Goal: Answer question/provide support: Answer question/provide support

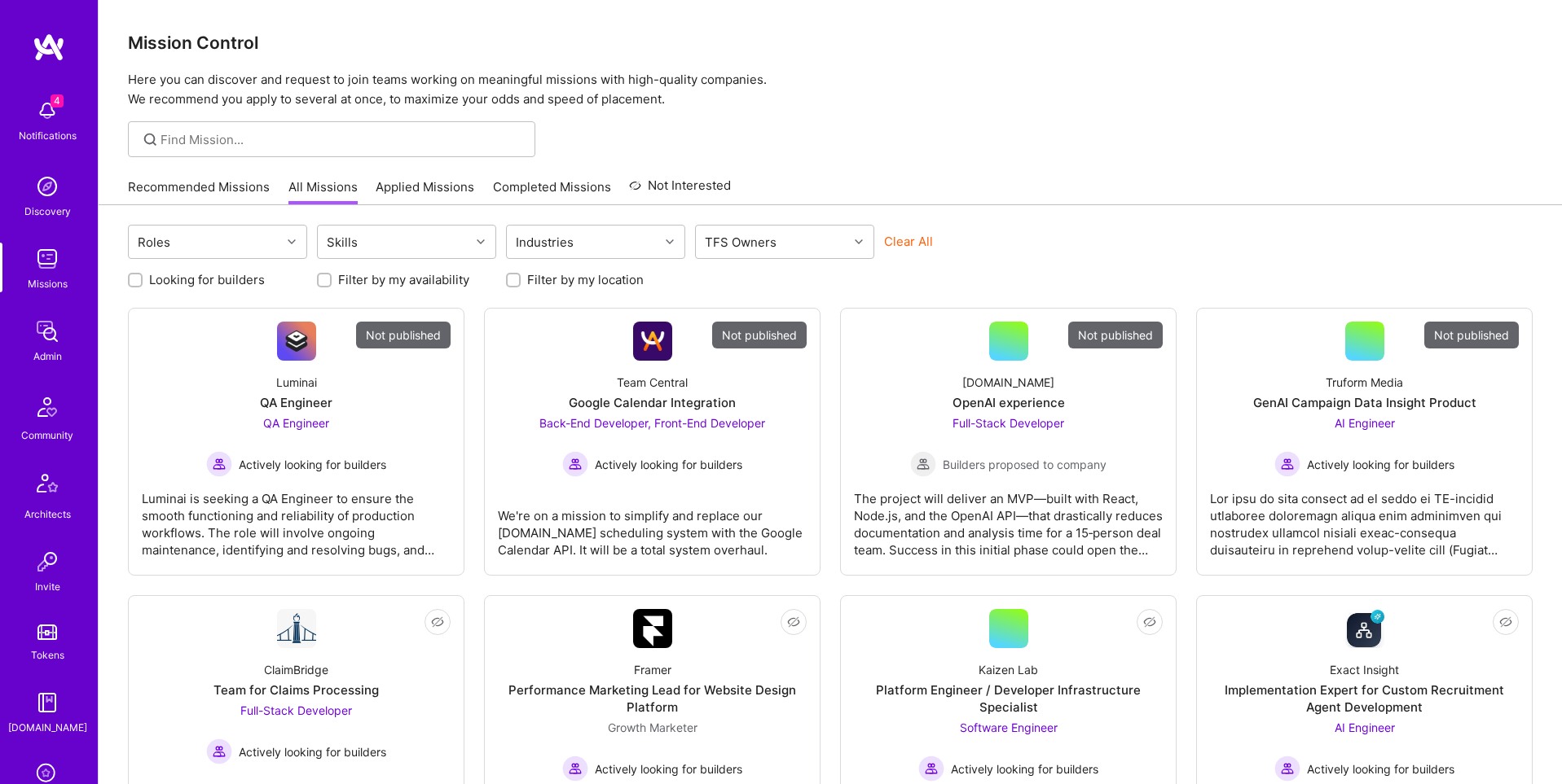
scroll to position [255, 0]
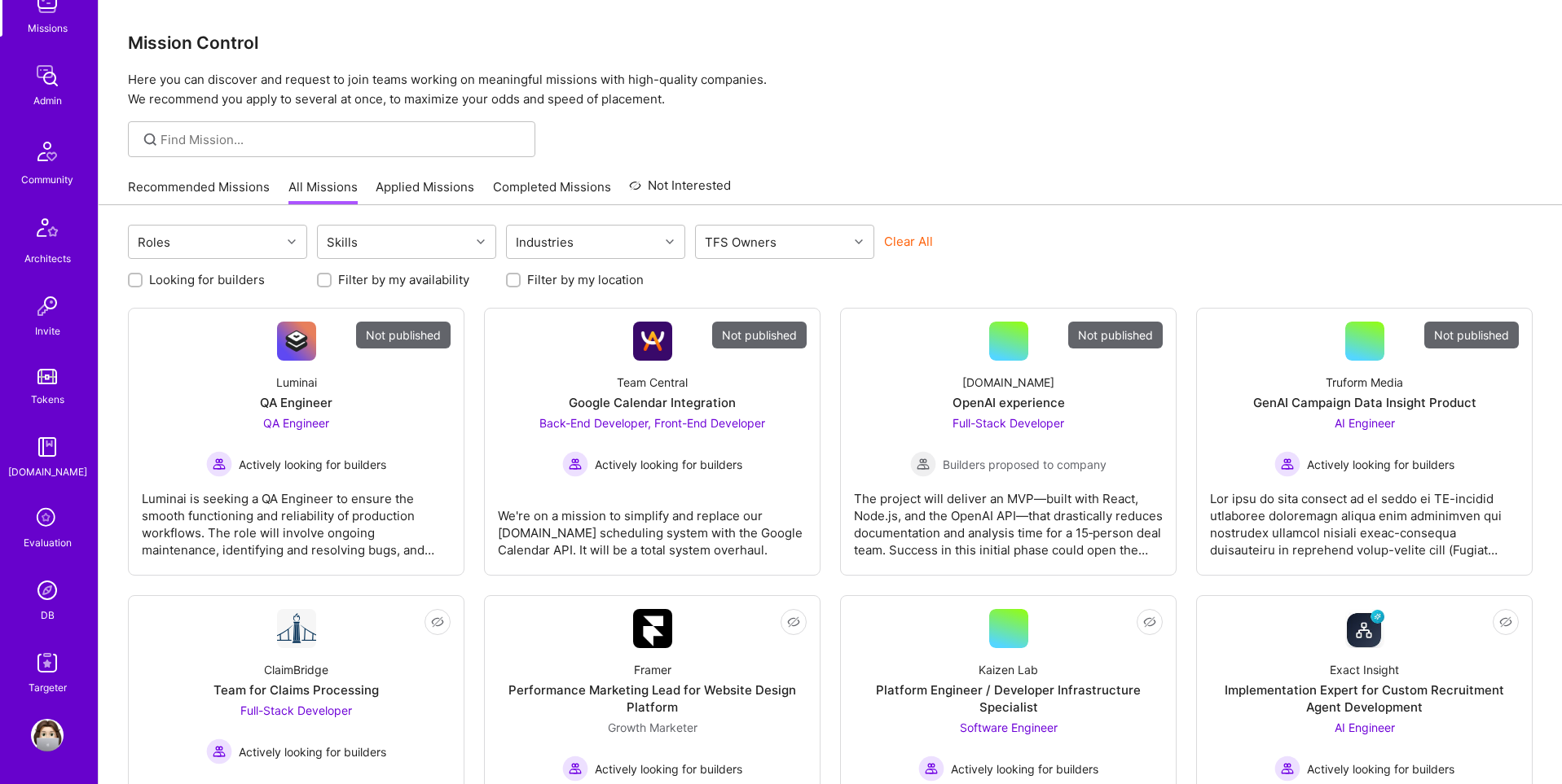
click at [49, 589] on img at bounding box center [47, 590] width 32 height 32
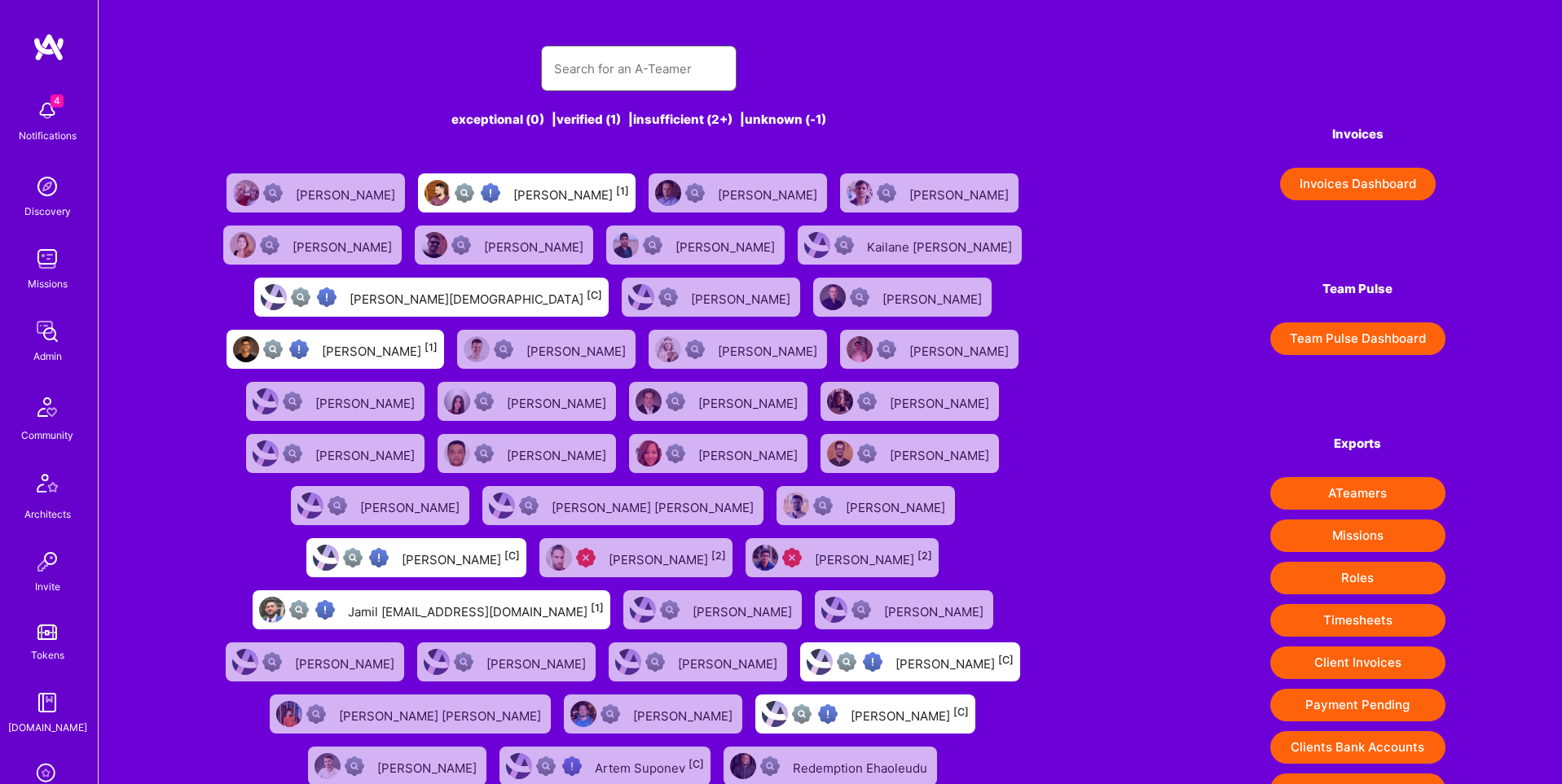
scroll to position [1, 0]
click at [600, 66] on input "text" at bounding box center [638, 67] width 169 height 42
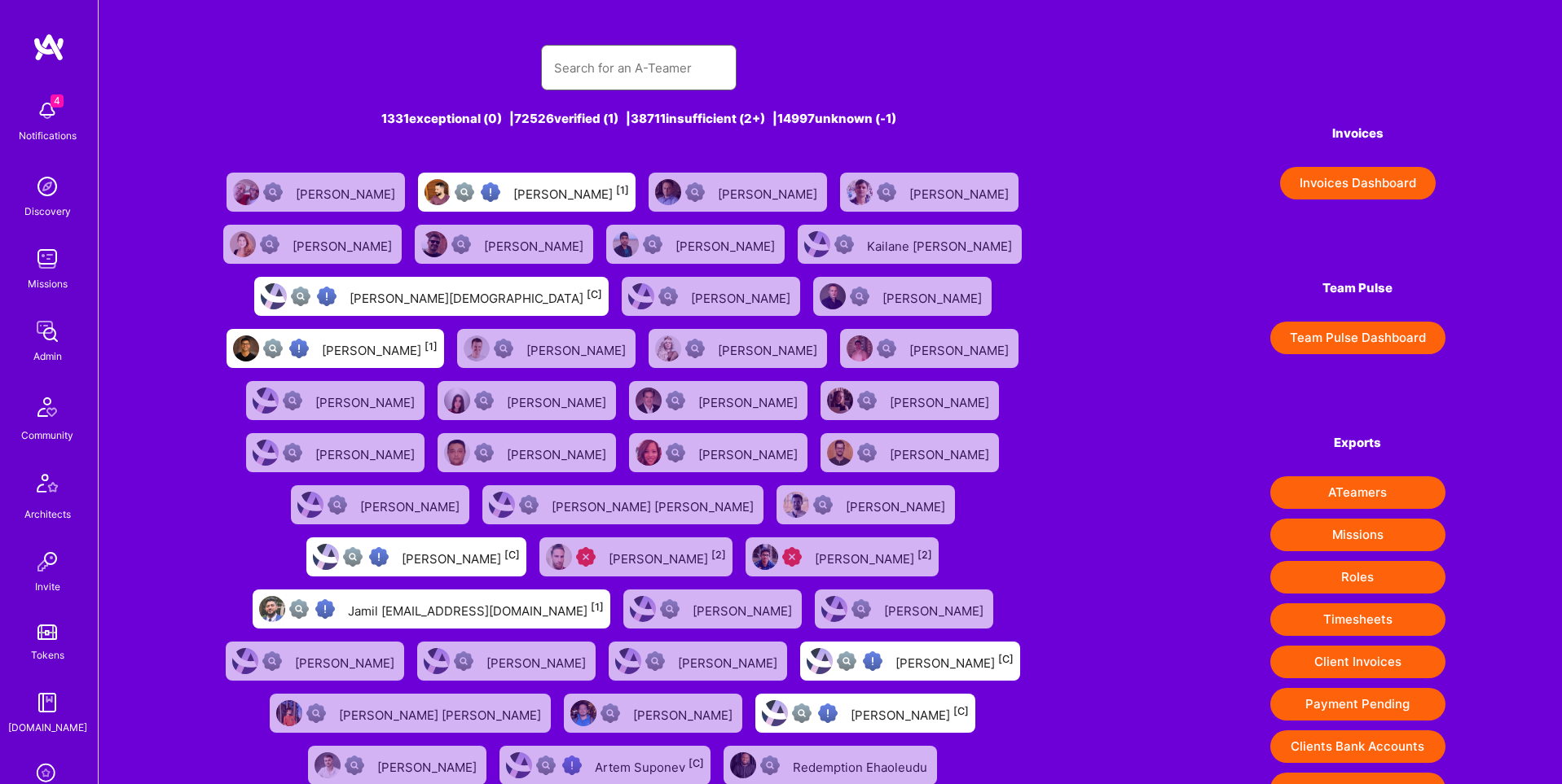
paste input "[EMAIL_ADDRESS][DOMAIN_NAME]"
type input "[EMAIL_ADDRESS][DOMAIN_NAME]"
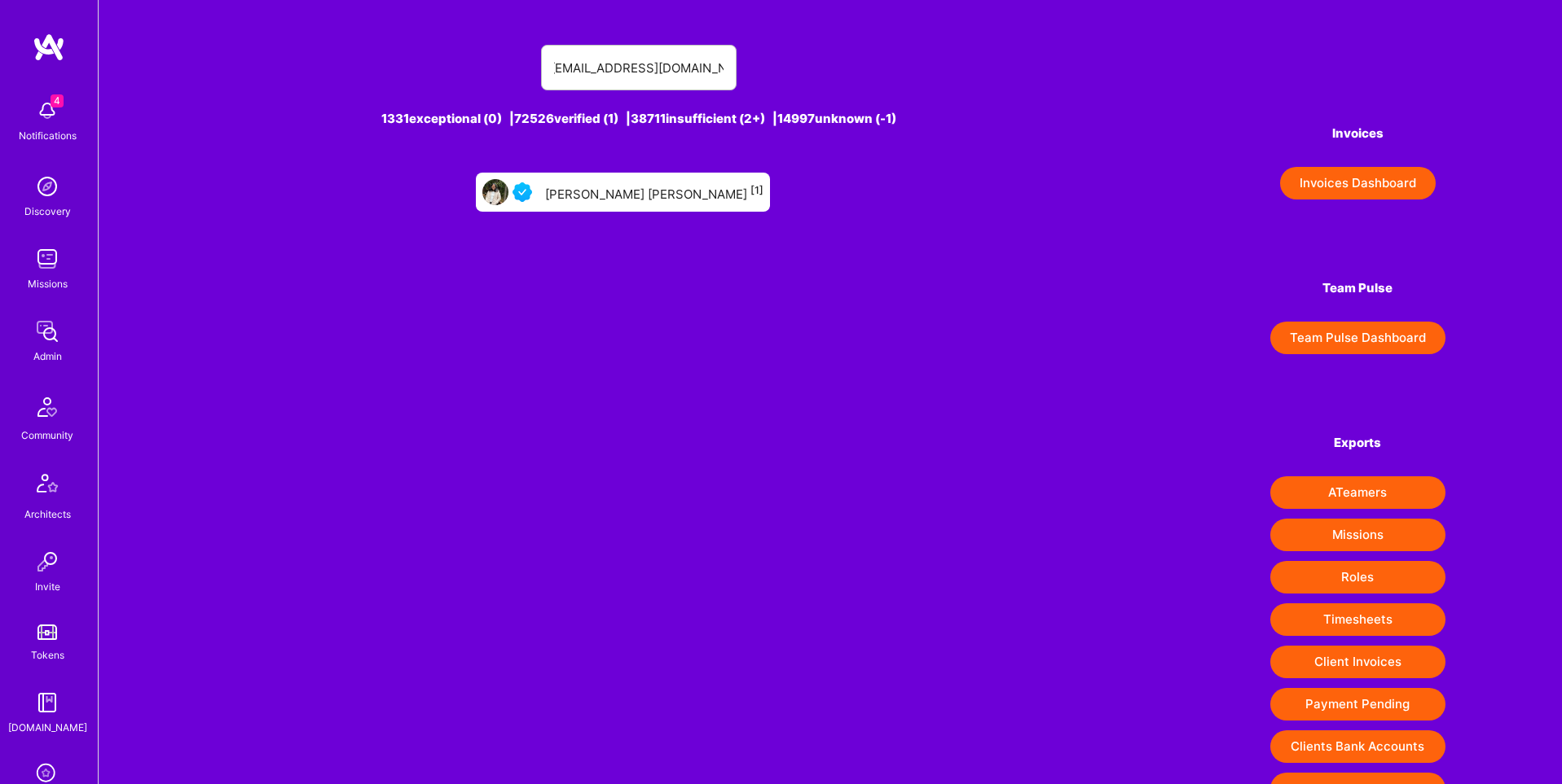
click at [638, 189] on div "[PERSON_NAME] [PERSON_NAME] [1]" at bounding box center [654, 192] width 218 height 21
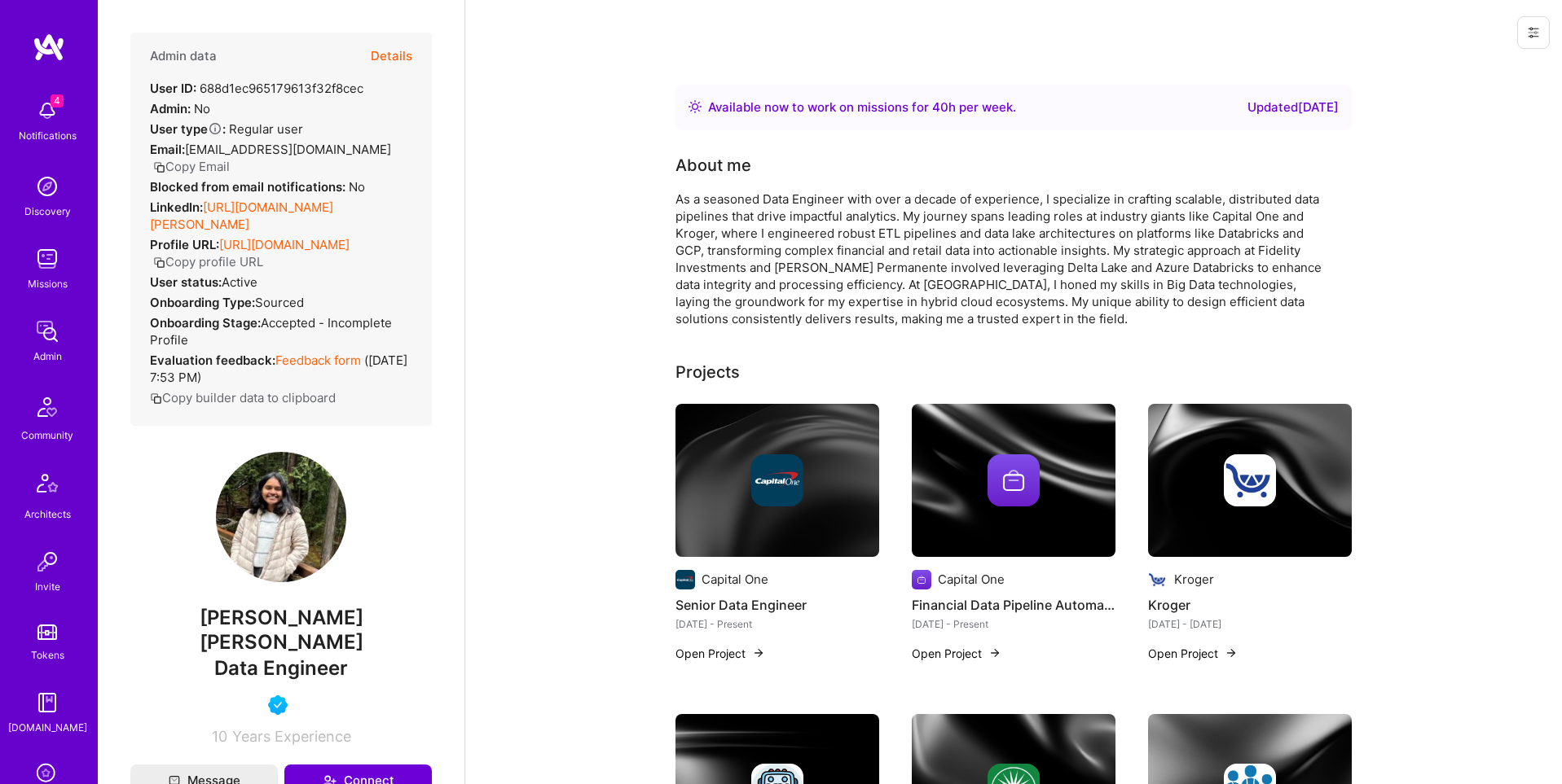
click at [1535, 37] on icon at bounding box center [1533, 32] width 13 height 13
click at [1502, 73] on button "Login as [PERSON_NAME]" at bounding box center [1464, 69] width 172 height 42
